Goal: Navigation & Orientation: Understand site structure

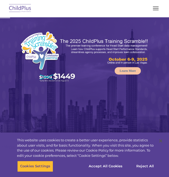
select select "MEDIUM"
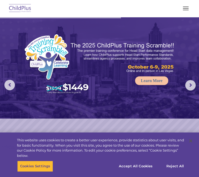
click at [169, 8] on button "button" at bounding box center [186, 8] width 11 height 8
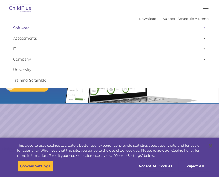
click at [24, 28] on link "Software" at bounding box center [109, 28] width 198 height 10
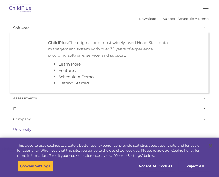
click at [133, 110] on link "IT" at bounding box center [109, 108] width 198 height 10
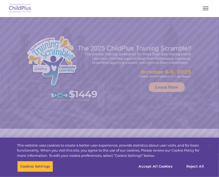
select select "MEDIUM"
